Goal: Navigation & Orientation: Find specific page/section

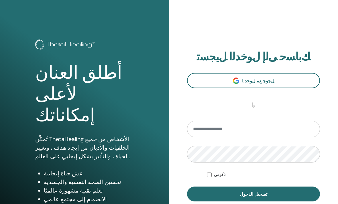
click at [306, 18] on div "ﻚﺑﺎﺴﺣ ﻰﻟﺇ ﻝﻮﺧﺪﻟﺍ ﻞﻴﺠﺴﺗ ﻞﺟﻮﺟ ﻊﻣ ﻝﻮﺧﺪﻟﺍ ﻭﺃ ذكرني تسجيل الدخول" at bounding box center [253, 137] width 169 height 275
click at [265, 81] on span "ﻞﺟﻮﺟ ﻊﻣ ﻝﻮﺧﺪﻟﺍ" at bounding box center [258, 81] width 32 height 6
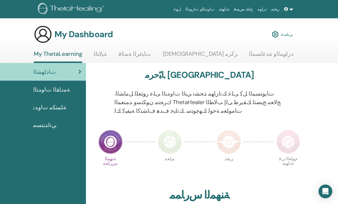
click at [67, 94] on link "ﺔﻣﺩﺎﻘﻟﺍ ﺕﺍﻭﺪﻨﻟﺍ" at bounding box center [43, 90] width 86 height 18
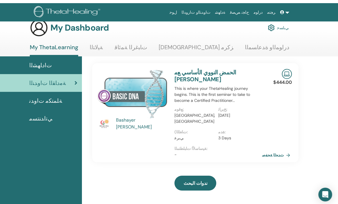
scroll to position [0, 4]
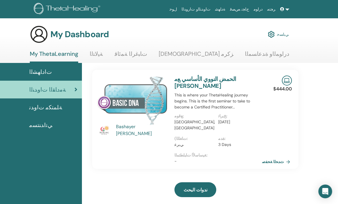
click at [62, 70] on div "ﺕﺍﺩﺎﻬﺸﻟﺍ" at bounding box center [39, 72] width 77 height 9
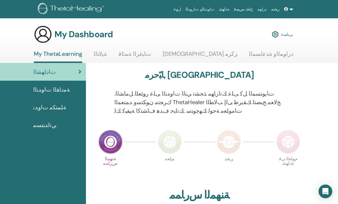
click at [288, 34] on link "ﻲﺑﺎﺴﺣ" at bounding box center [282, 34] width 21 height 13
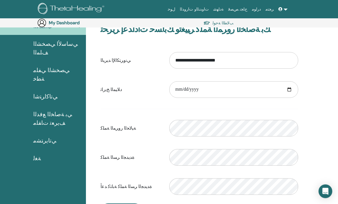
scroll to position [44, 0]
click at [251, 86] on input "date" at bounding box center [233, 89] width 129 height 17
type input "**********"
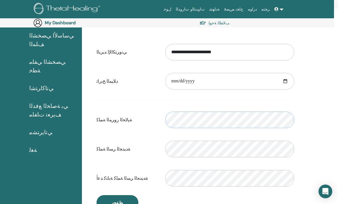
scroll to position [52, 6]
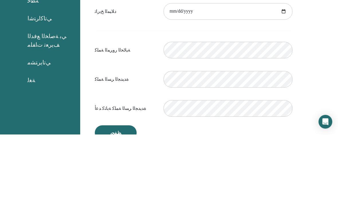
click at [148, 137] on div "ﺓﺪﻳﺪﺠﻟﺍ ﺮﺴﻟﺍ ﺔﻤﻠﻛ ﺔﻘﺑﺎﻄﺘﻣ ﺮﻴﻏ ﻖﻘﺤﺘﻟﺍ ﺭﻭﺮﻣ ﺔﻤﻠﻛ" at bounding box center [194, 149] width 206 height 25
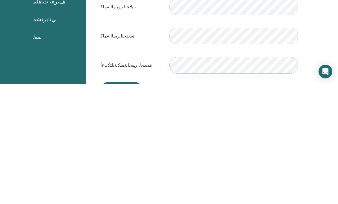
scroll to position [44, 0]
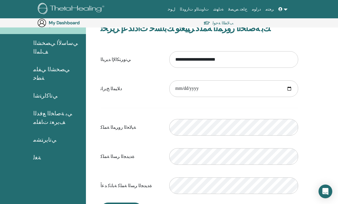
click at [316, 37] on div "**********" at bounding box center [215, 151] width 258 height 271
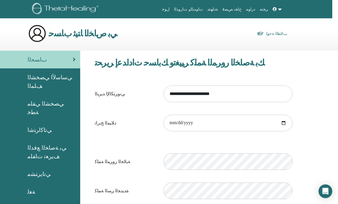
scroll to position [0, 6]
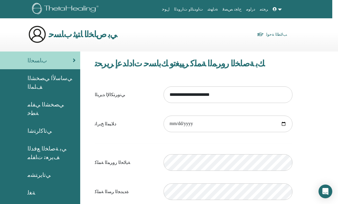
click at [78, 38] on h3 "ﻲﺑ ﺹﺎﺨﻟﺍ ﺎﺘﻴﺛ ﺏﺎﺴﺣ" at bounding box center [83, 34] width 68 height 10
click at [84, 34] on h3 "ﻲﺑ ﺹﺎﺨﻟﺍ ﺎﺘﻴﺛ ﺏﺎﺴﺣ" at bounding box center [83, 34] width 68 height 10
click at [285, 37] on link "ﺐﻟﺎﻄﻟﺍ ﺔﺣﻮﻟ" at bounding box center [272, 34] width 30 height 8
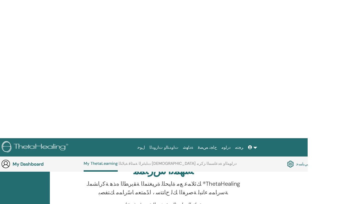
scroll to position [40, 6]
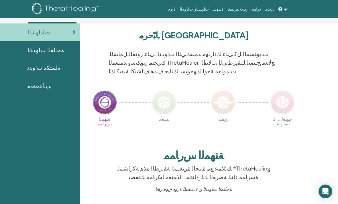
click at [282, 10] on icon at bounding box center [280, 9] width 4 height 4
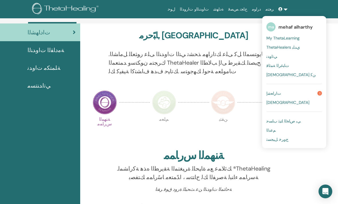
click at [301, 93] on link "ﺕﺍﺭﺎﻌﺷﺇ 1" at bounding box center [294, 93] width 56 height 9
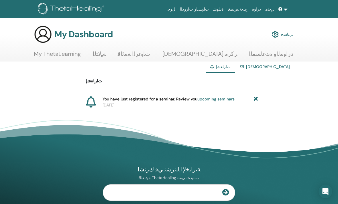
click at [221, 100] on link "upcoming seminars" at bounding box center [215, 99] width 37 height 5
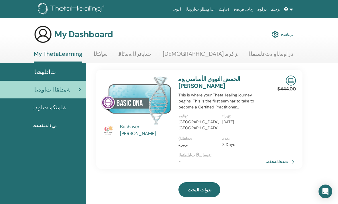
click at [57, 108] on span "ﺔﻠﻤﺘﻜﻣ ﺕﺍﻭﺪﻧ" at bounding box center [49, 107] width 33 height 9
